Goal: Book appointment/travel/reservation

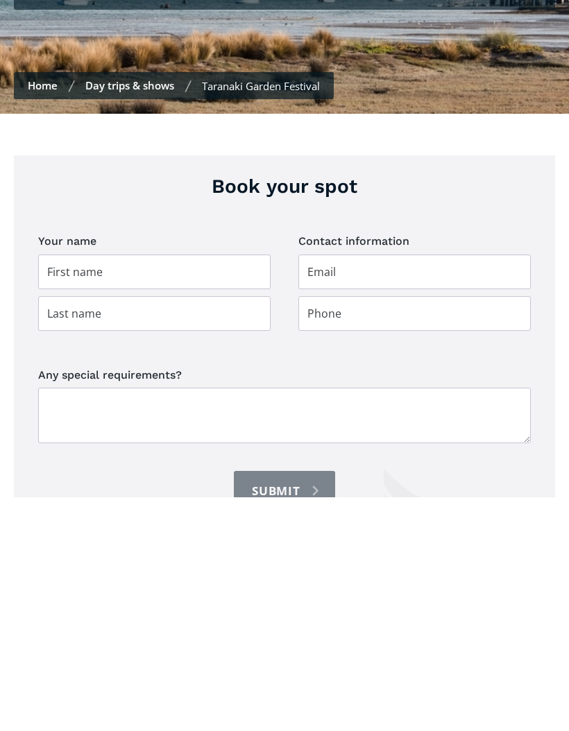
scroll to position [329, 0]
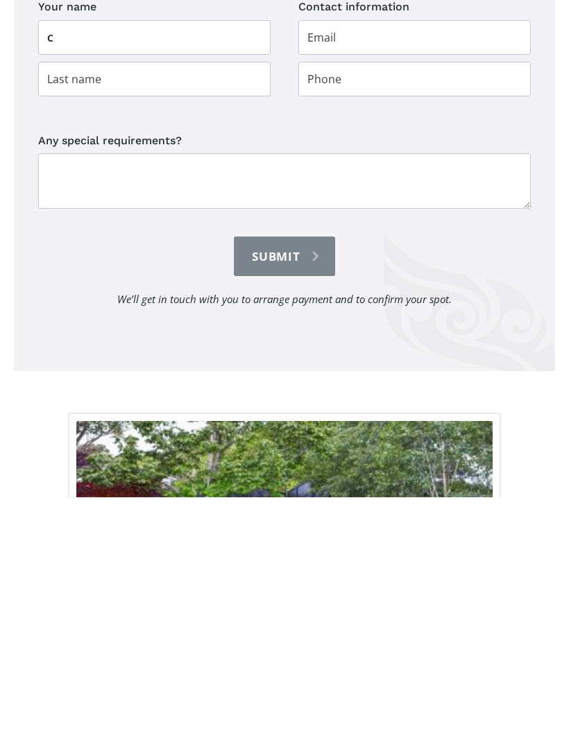
type input "Ca"
type input "Catherine"
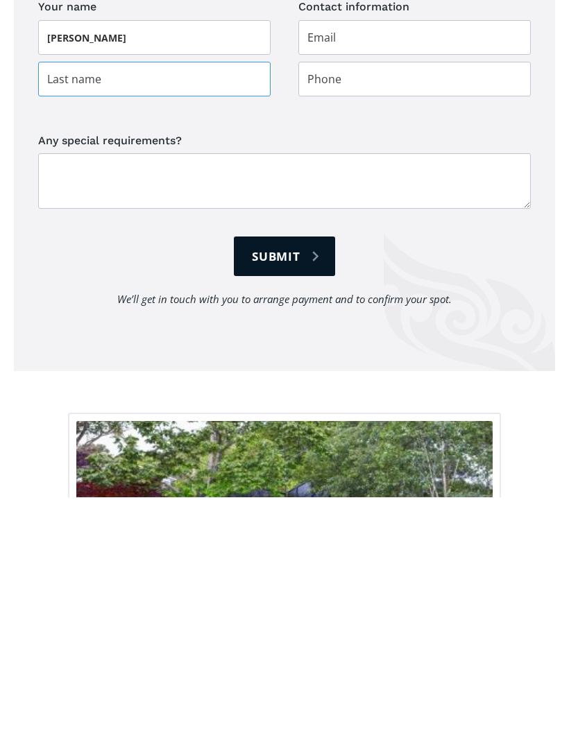
type input "Upchurch"
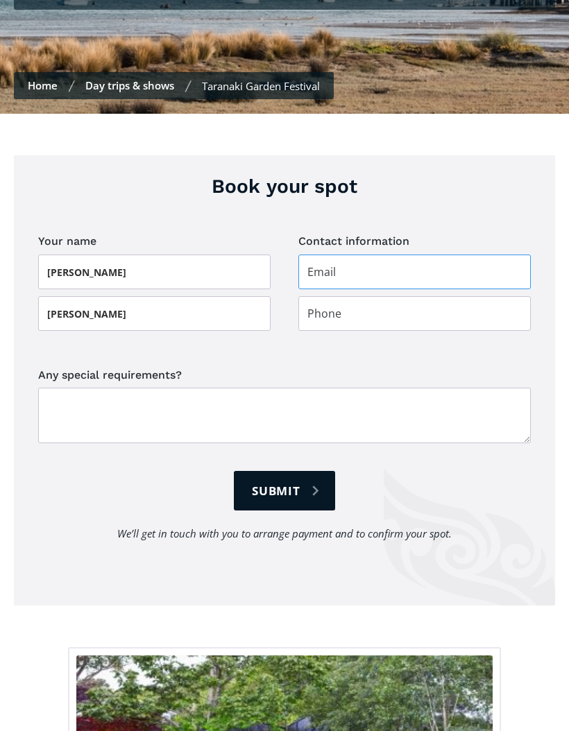
click at [374, 255] on input "Day trip booking" at bounding box center [414, 272] width 232 height 35
type input "ca"
type input "[EMAIL_ADDRESS][DOMAIN_NAME]"
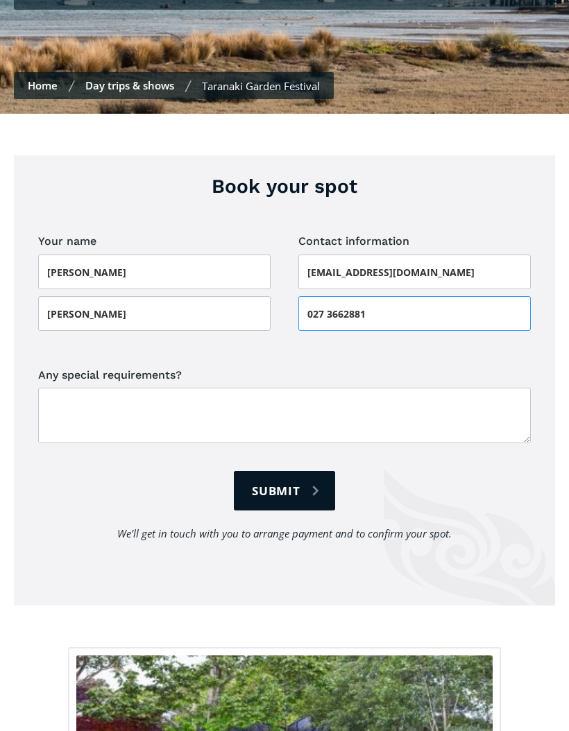
type input "027 3662881"
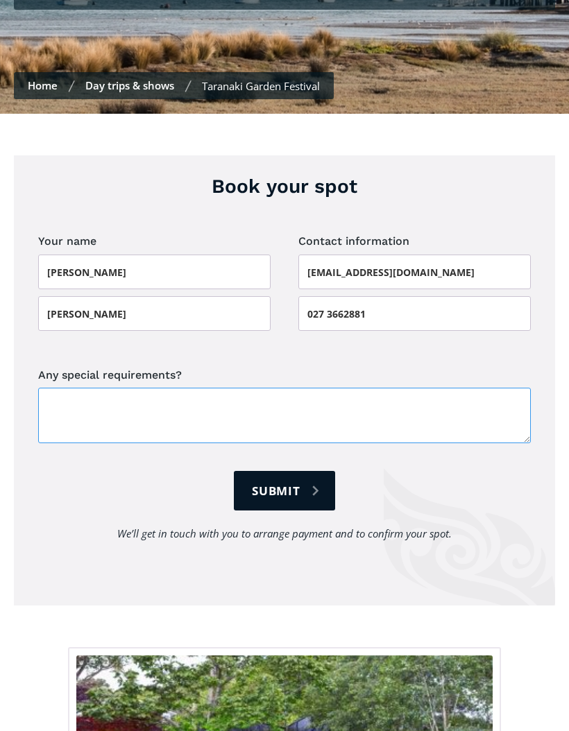
click at [127, 397] on textarea "Any special requirements?" at bounding box center [284, 417] width 493 height 56
click at [221, 389] on textarea "Would love to sit towards the front if possible please." at bounding box center [284, 417] width 493 height 56
click at [380, 389] on textarea "Would love to sit towards the front of bus if possible please." at bounding box center [284, 417] width 493 height 56
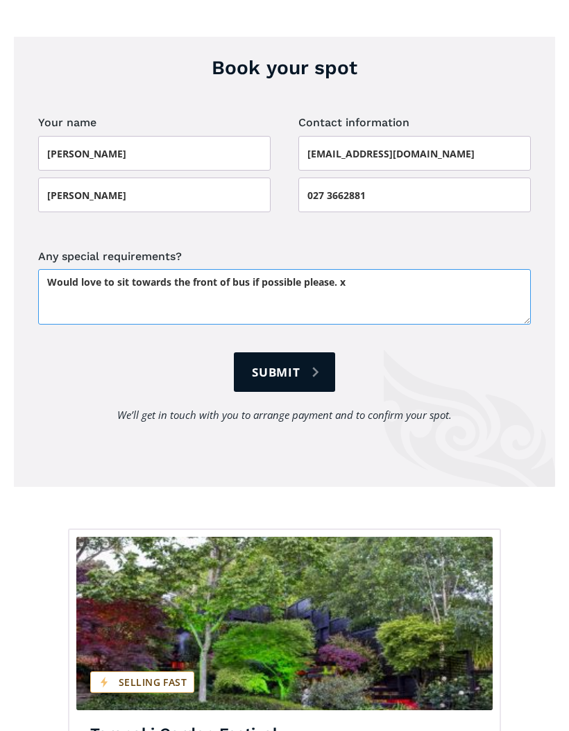
scroll to position [441, 0]
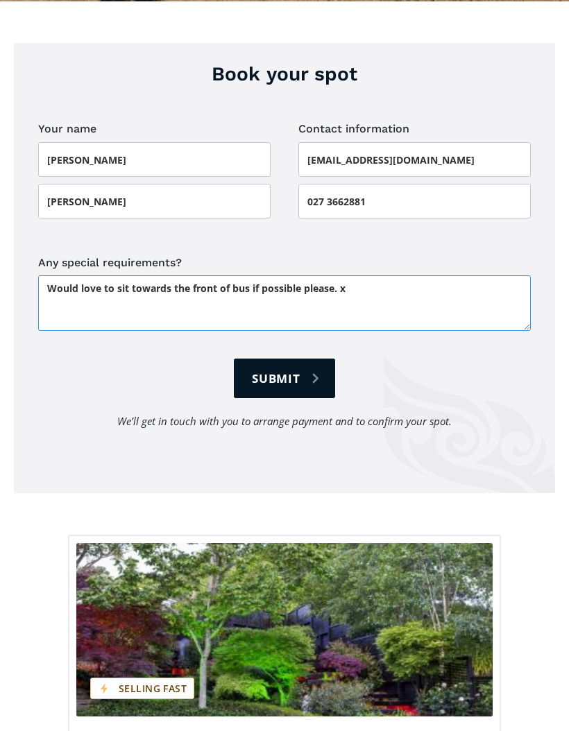
type textarea "Would love to sit towards the front of bus if possible please. x"
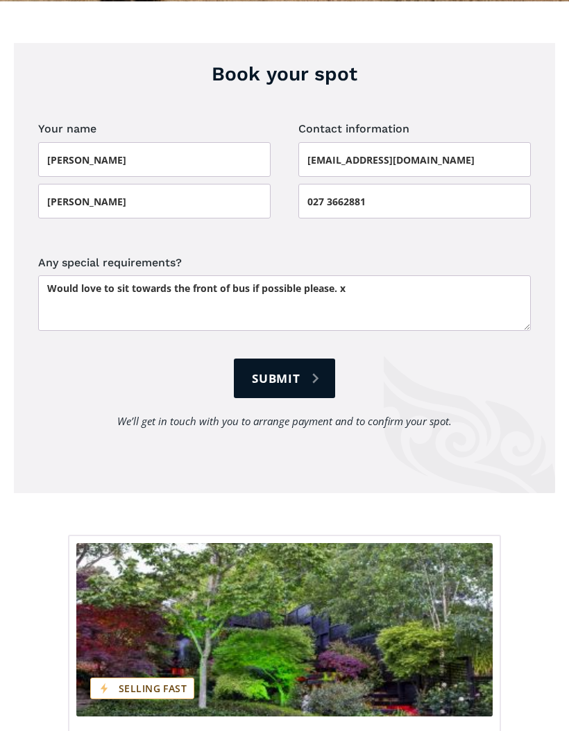
click at [279, 359] on input "Submit" at bounding box center [284, 379] width 101 height 40
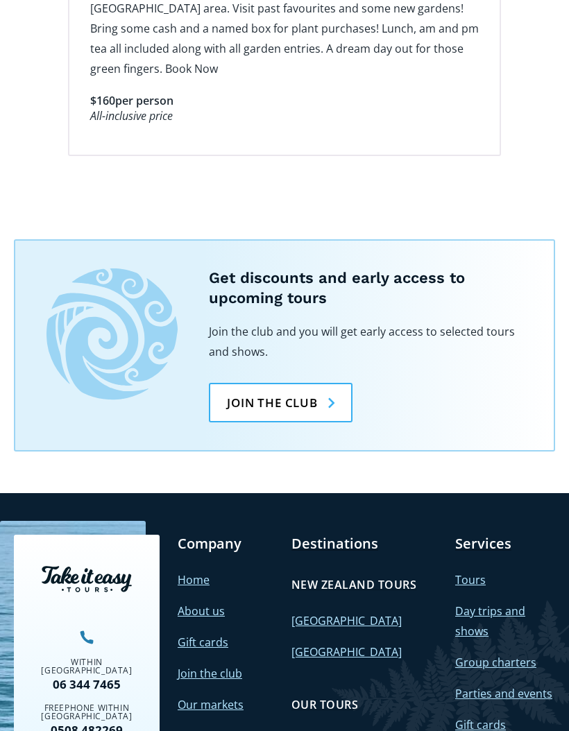
scroll to position [1279, 0]
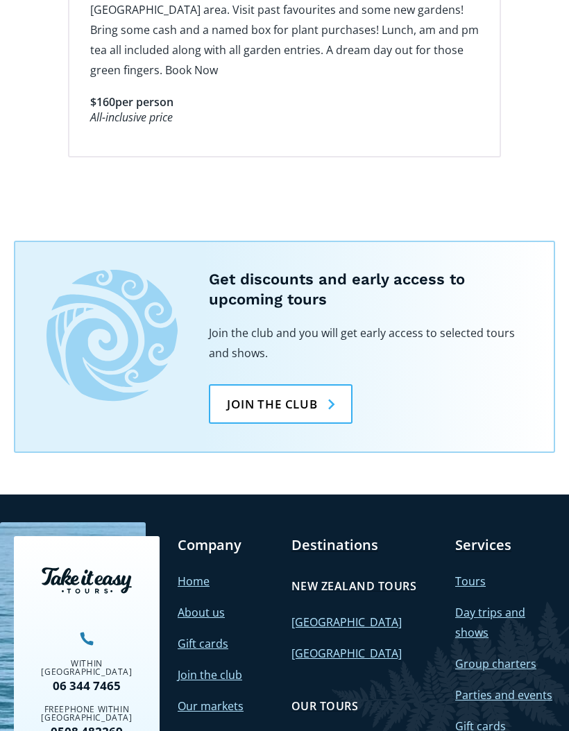
click at [509, 605] on link "Day trips and shows" at bounding box center [490, 622] width 70 height 35
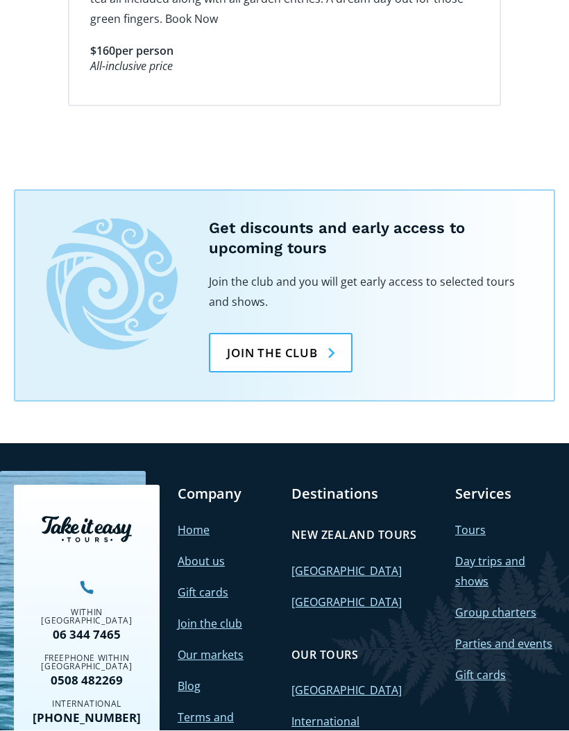
type input "Submit"
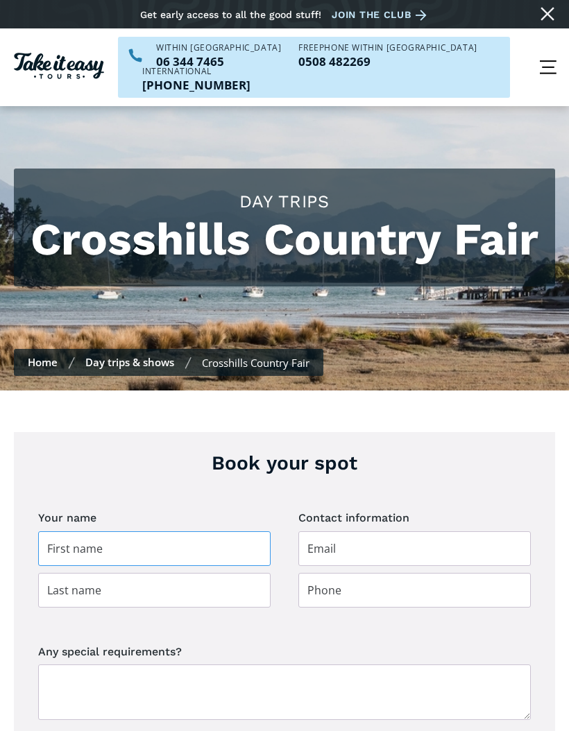
click at [121, 535] on input "Day trip booking" at bounding box center [154, 549] width 232 height 35
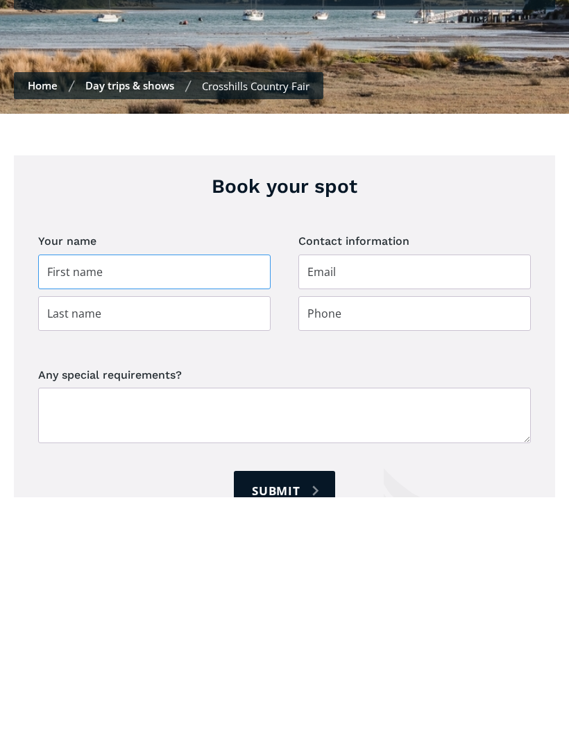
type input "Catherine"
type input "Upchurch"
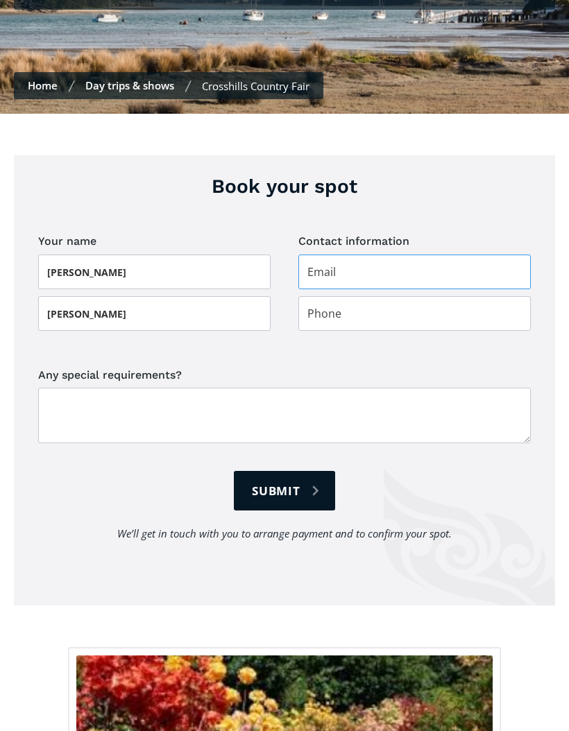
click at [408, 255] on input "Day trip booking" at bounding box center [414, 272] width 232 height 35
type input "catherinemay53@hotmail.com"
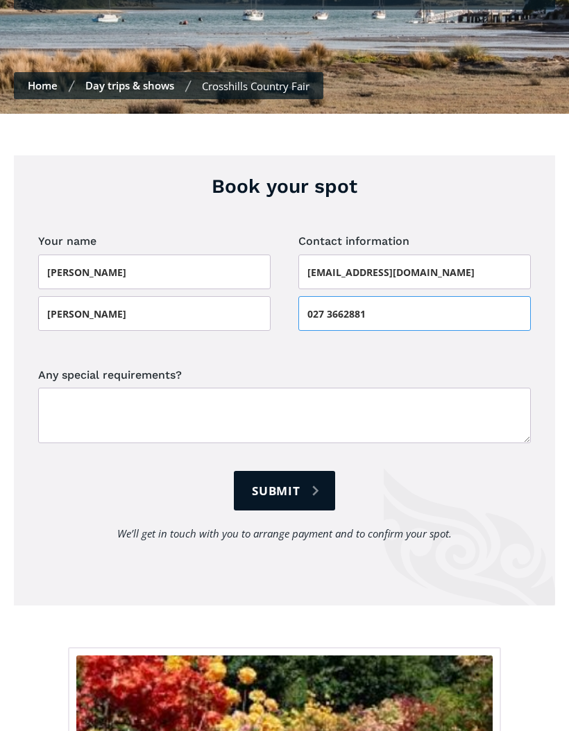
type input "027 3662881"
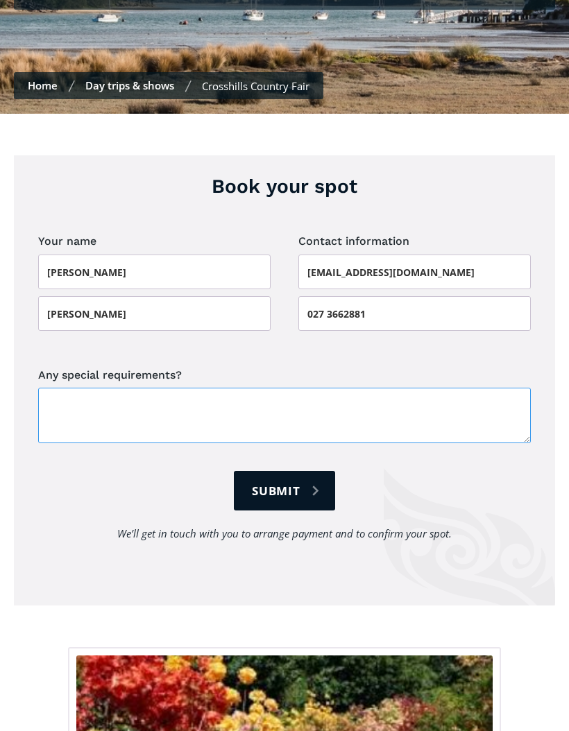
click at [92, 392] on textarea "Any special requirements?" at bounding box center [284, 417] width 493 height 56
click at [171, 389] on textarea "Would love to sit" at bounding box center [284, 417] width 493 height 56
click at [165, 389] on textarea "Would love to sit" at bounding box center [284, 417] width 493 height 56
click at [200, 389] on textarea "Would love to sit" at bounding box center [284, 417] width 493 height 56
click at [171, 389] on textarea "Would love to sit" at bounding box center [284, 417] width 493 height 56
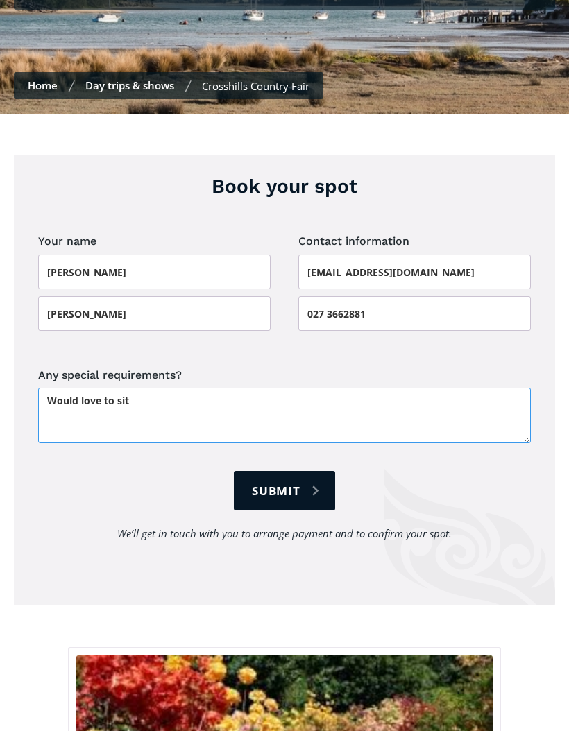
click at [158, 389] on textarea "Would love to sit" at bounding box center [284, 417] width 493 height 56
paste textarea "t"
type textarea "Would love to sit towards front of bus if possible please. x"
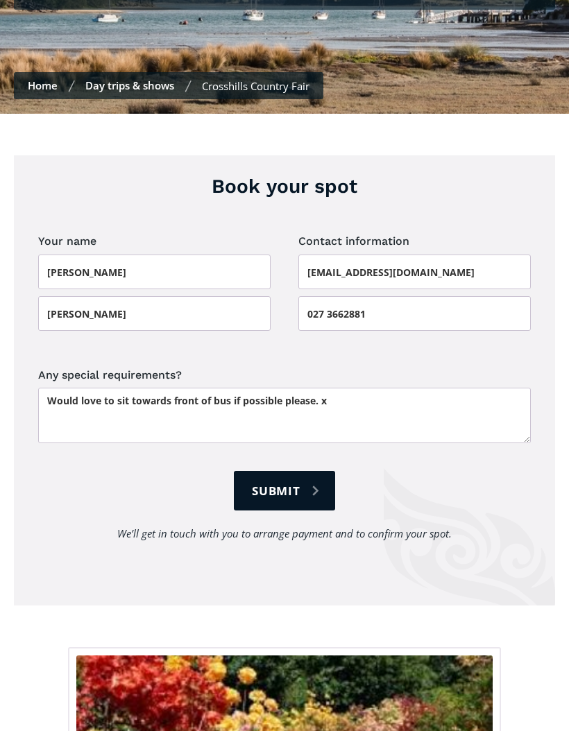
click at [280, 476] on input "Submit" at bounding box center [284, 492] width 101 height 40
type input "Please wait..."
